Goal: Check status

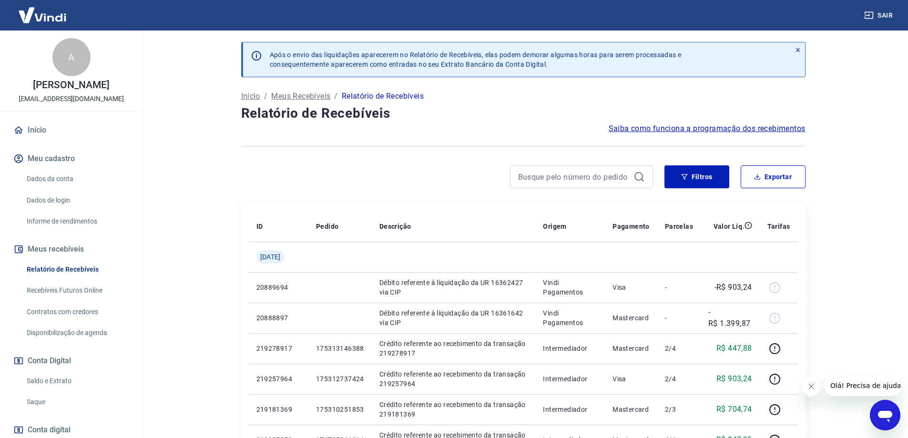
click at [51, 391] on link "Saldo e Extrato" at bounding box center [77, 381] width 108 height 20
